Goal: Information Seeking & Learning: Learn about a topic

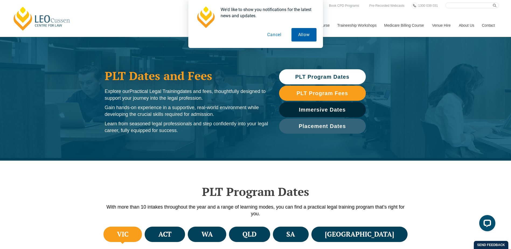
click at [300, 38] on button "Allow" at bounding box center [303, 34] width 25 height 13
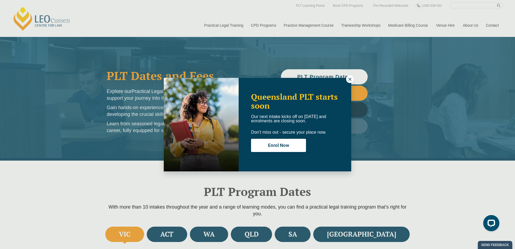
click at [349, 79] on icon at bounding box center [349, 79] width 3 height 3
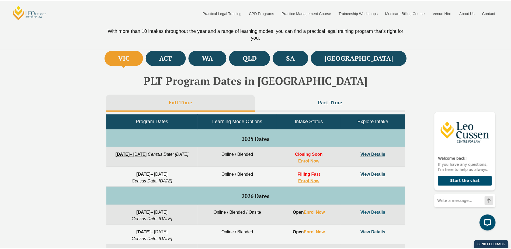
scroll to position [161, 0]
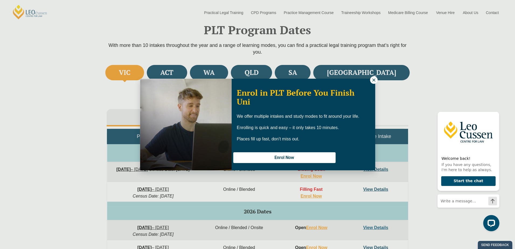
click at [62, 152] on div "Enrol in PLT Before You Finish Uni We offer multiple intakes and study modes to…" at bounding box center [257, 124] width 515 height 249
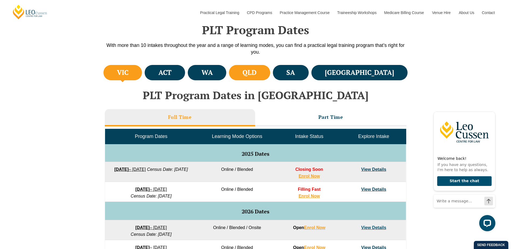
click at [270, 78] on li "QLD" at bounding box center [249, 72] width 41 height 15
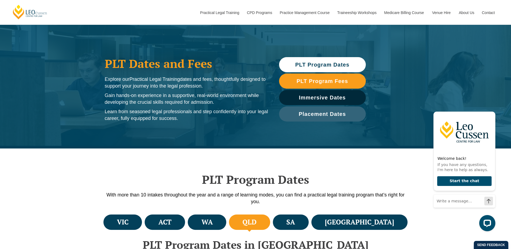
scroll to position [0, 0]
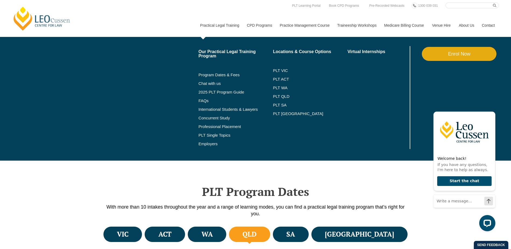
click at [220, 26] on link "Practical Legal Training" at bounding box center [219, 25] width 47 height 23
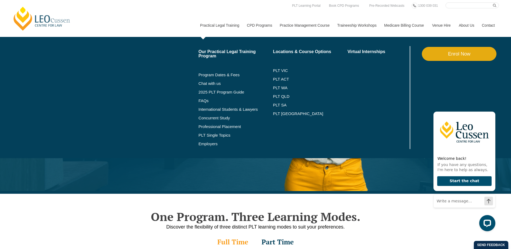
scroll to position [54, 0]
